Goal: Task Accomplishment & Management: Use online tool/utility

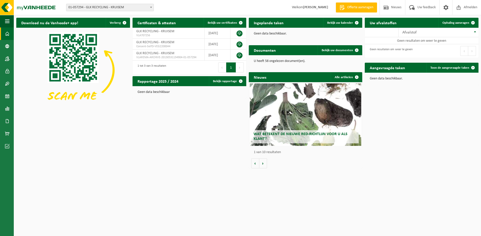
drag, startPoint x: 149, startPoint y: 8, endPoint x: 146, endPoint y: 9, distance: 3.1
click at [149, 8] on span at bounding box center [150, 7] width 5 height 7
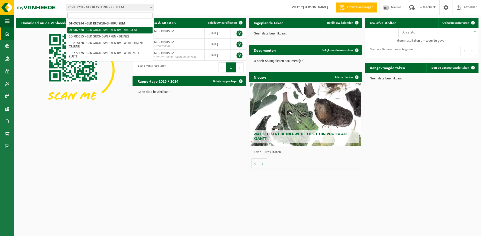
select select "1015"
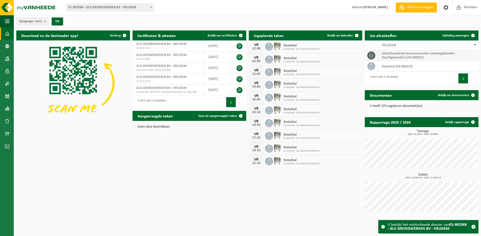
click at [403, 56] on td "asbesthoudende bouwmaterialen cementgebonden (hechtgebonden) (04-000023)" at bounding box center [428, 55] width 100 height 11
click at [374, 55] on span at bounding box center [371, 56] width 8 height 8
click at [452, 38] on link "Ophaling aanvragen" at bounding box center [458, 36] width 40 height 10
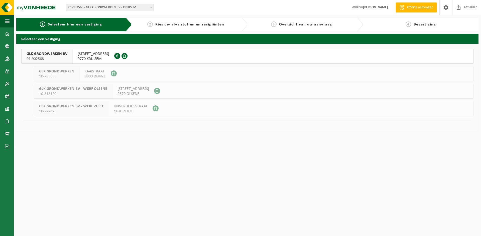
click at [53, 57] on span "01-902568" at bounding box center [47, 59] width 41 height 5
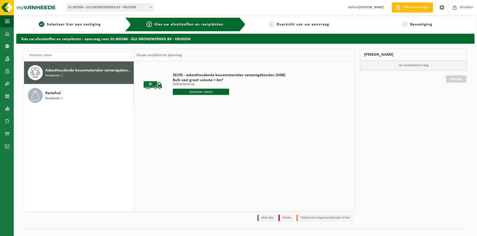
click at [61, 74] on span "Recipiënten: 1" at bounding box center [54, 76] width 18 height 5
click at [200, 93] on input "text" at bounding box center [201, 92] width 56 height 6
click at [204, 148] on div "21" at bounding box center [203, 144] width 9 height 8
type input "Van [DATE]"
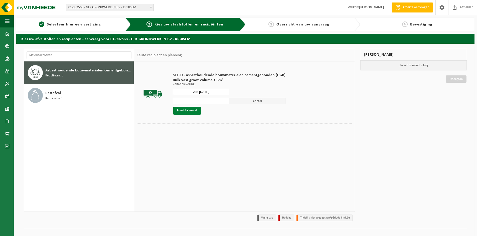
click at [186, 113] on button "In winkelmand" at bounding box center [187, 111] width 28 height 8
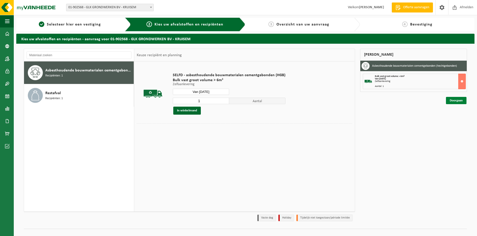
click at [459, 99] on link "Doorgaan" at bounding box center [456, 100] width 21 height 7
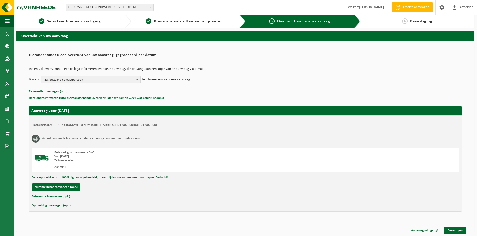
scroll to position [4, 0]
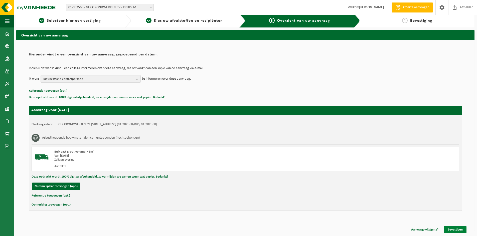
click at [456, 230] on link "Bevestigen" at bounding box center [455, 229] width 23 height 7
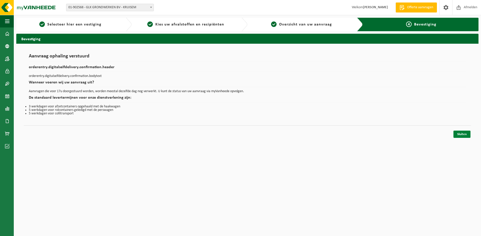
click at [461, 136] on link "Sluiten" at bounding box center [461, 134] width 17 height 7
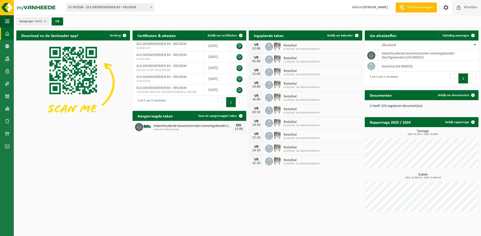
click at [467, 8] on span "Afmelden" at bounding box center [470, 7] width 16 height 15
